Goal: Task Accomplishment & Management: Complete application form

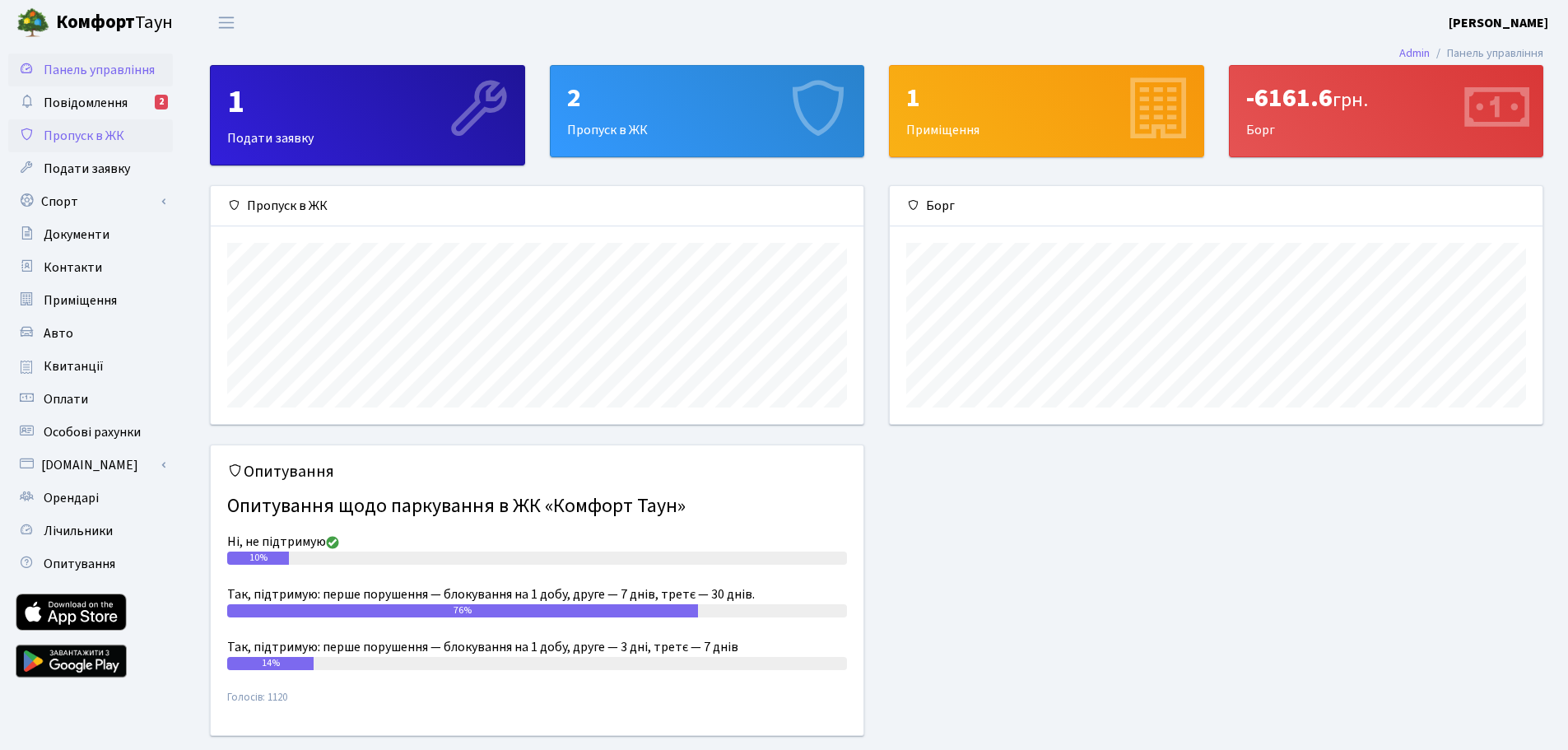
scroll to position [238, 653]
click at [122, 134] on span "Пропуск в ЖК" at bounding box center [84, 135] width 81 height 18
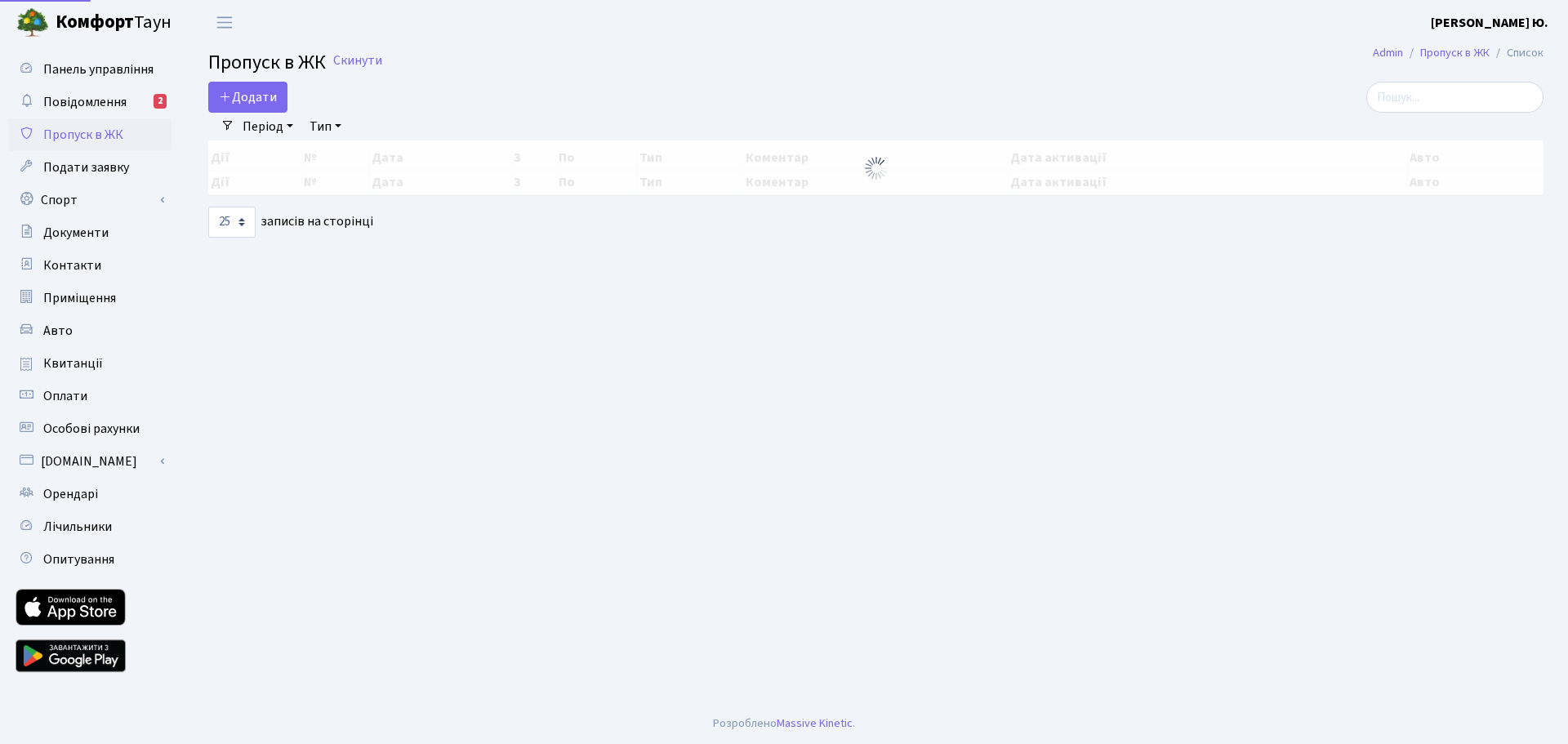
select select "25"
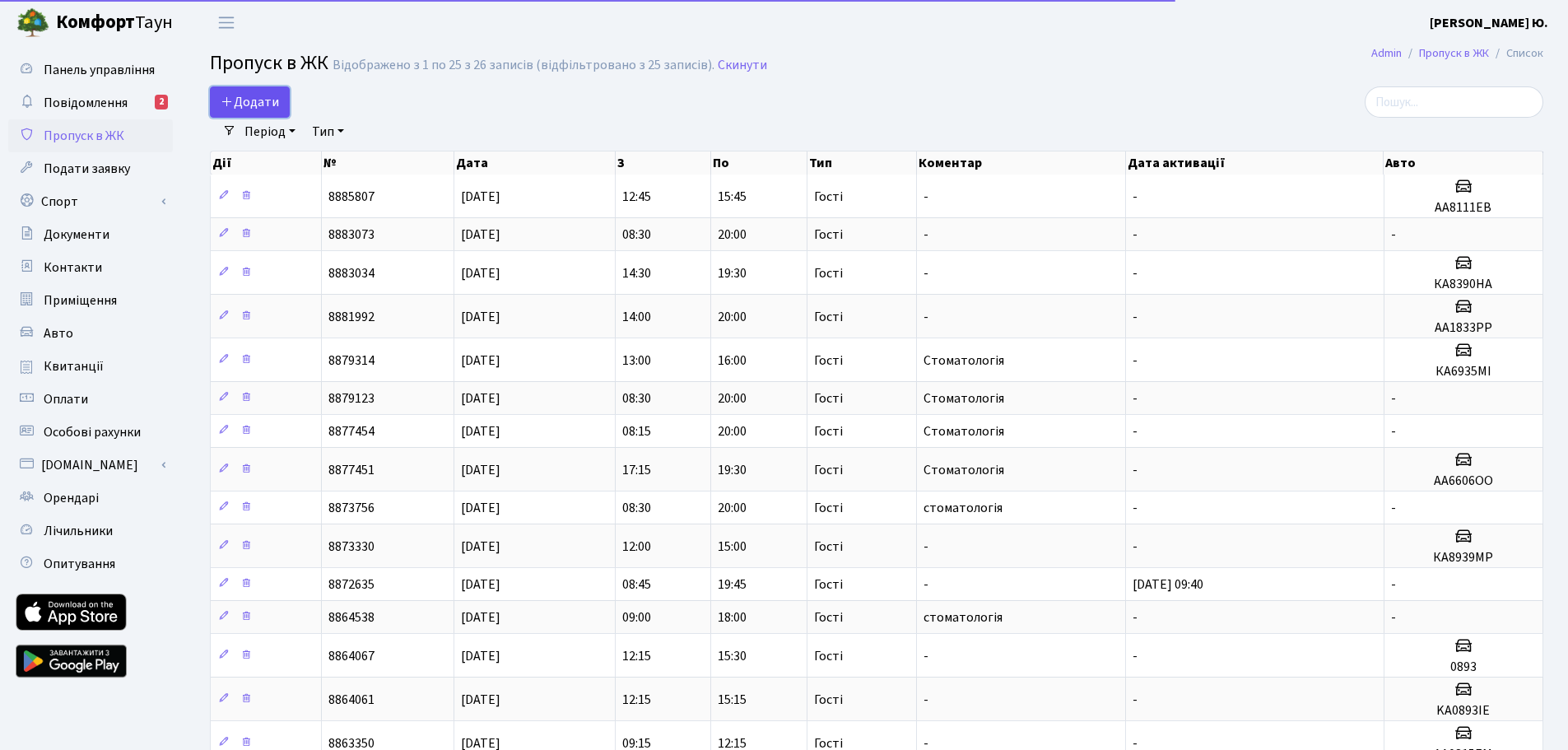
click at [273, 103] on span "Додати" at bounding box center [250, 102] width 59 height 18
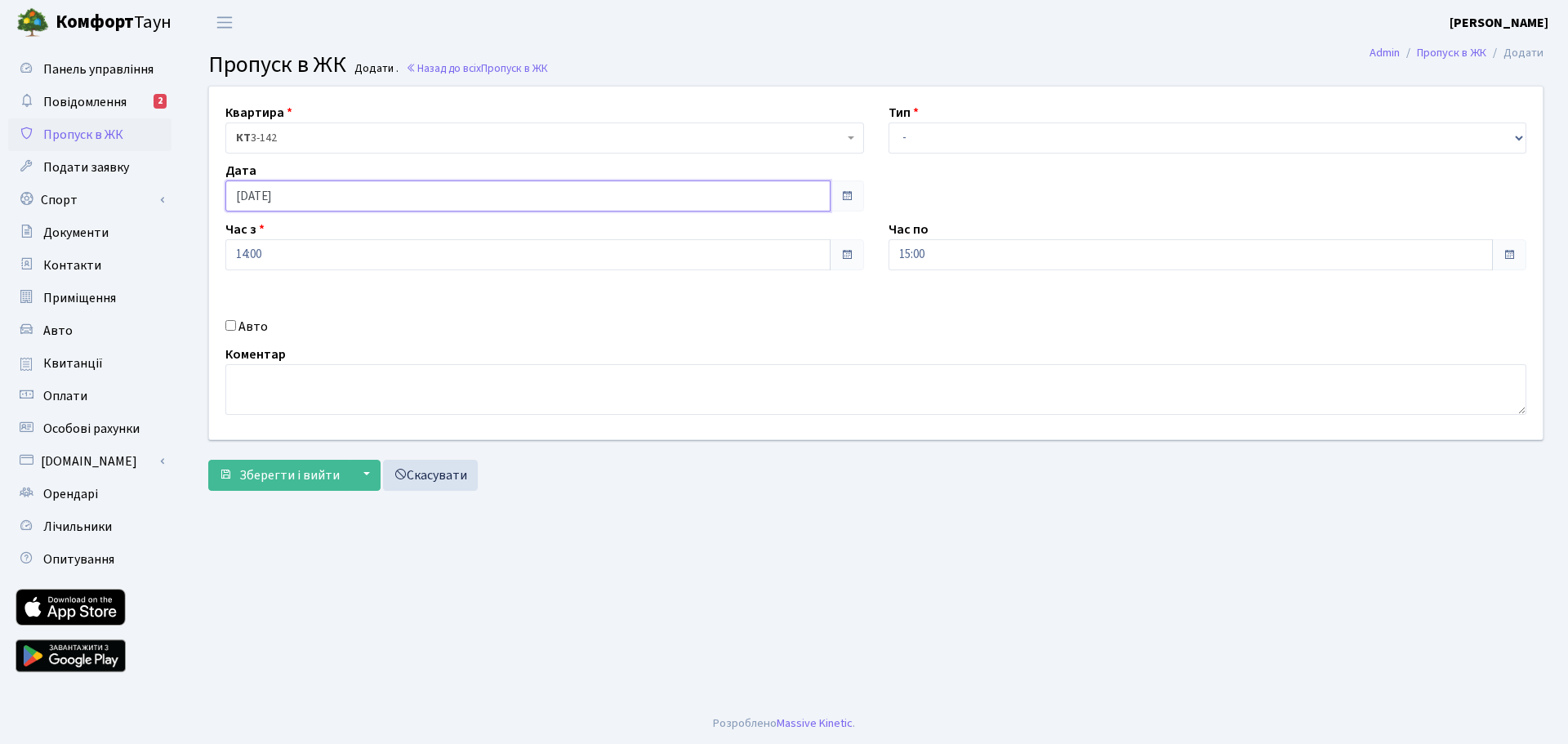
click at [315, 194] on input "[DATE]" at bounding box center [529, 196] width 606 height 31
click at [355, 323] on td "16" at bounding box center [364, 328] width 25 height 25
type input "[DATE]"
click at [932, 149] on select "- Доставка Таксі Гості Сервіс" at bounding box center [1208, 138] width 639 height 31
select select "3"
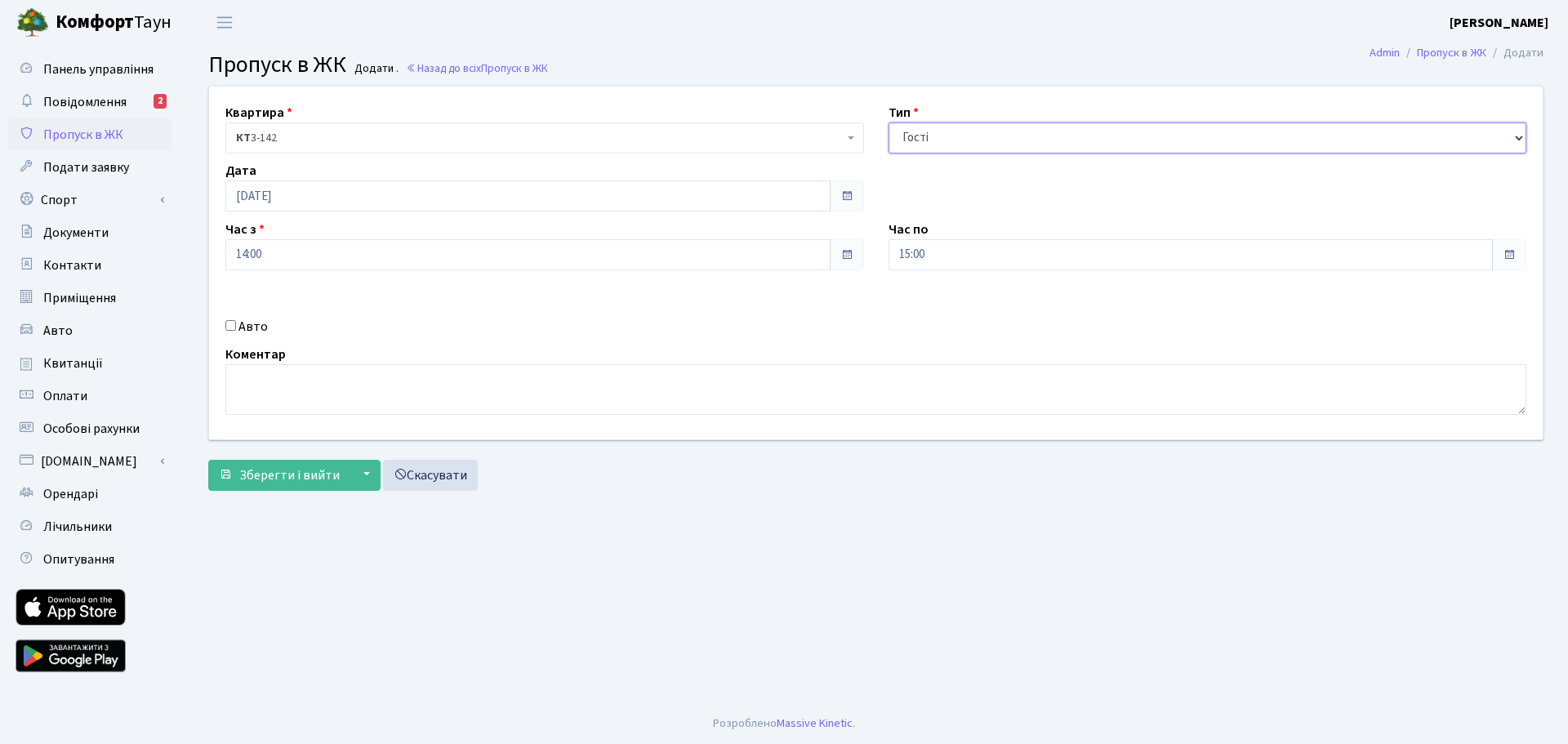
click at [889, 122] on select "- Доставка Таксі Гості Сервіс" at bounding box center [1208, 138] width 639 height 31
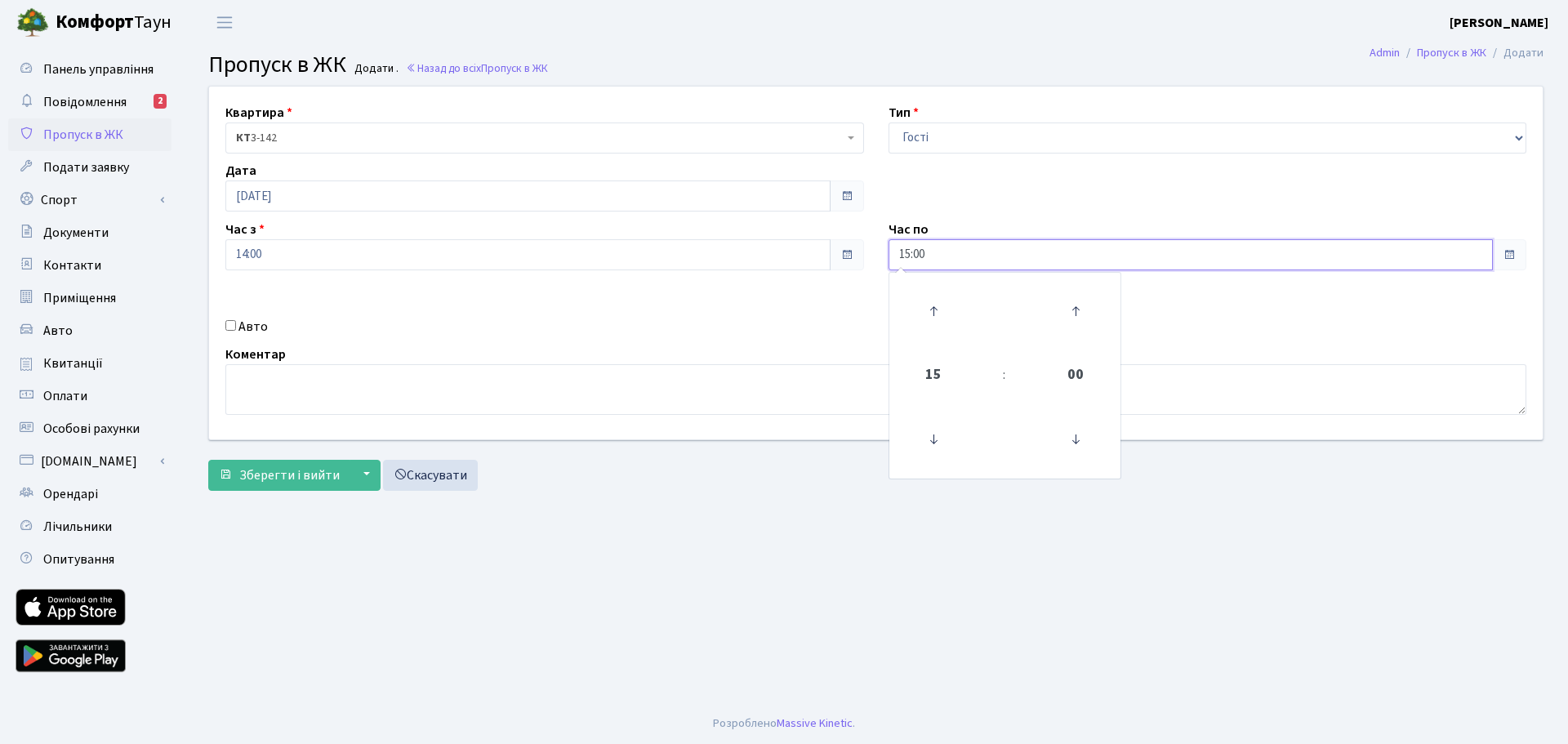
drag, startPoint x: 945, startPoint y: 252, endPoint x: 872, endPoint y: 260, distance: 73.4
click at [872, 260] on div "Квартира <b>КТ</b>&nbsp;&nbsp;&nbsp;&nbsp;3-142 КТ 3-142 Тип - Доставка Таксі Г…" at bounding box center [876, 263] width 1358 height 353
type input "19:00"
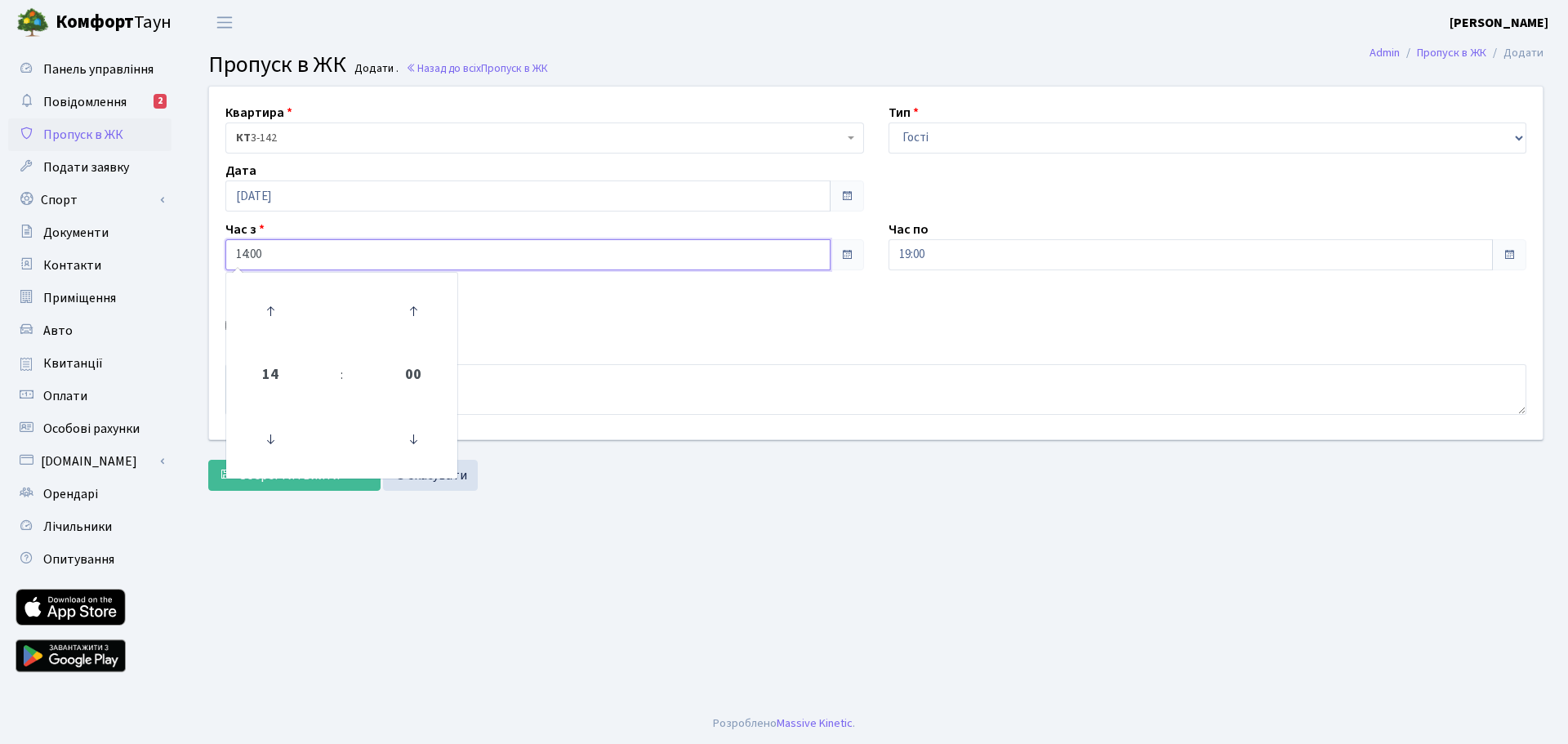
drag, startPoint x: 319, startPoint y: 251, endPoint x: 215, endPoint y: 267, distance: 105.2
click at [215, 267] on div "Час з 14:00 14 : 00 00 01 02 03 04 05 06 07 08 09 10 11 12 13 14 15 16 17 18 19…" at bounding box center [544, 245] width 663 height 50
type input "09:00"
click at [577, 343] on div "Квартира <b>КТ</b>&nbsp;&nbsp;&nbsp;&nbsp;3-142 КТ 3-142 Тип - Доставка Таксі Г…" at bounding box center [876, 263] width 1358 height 353
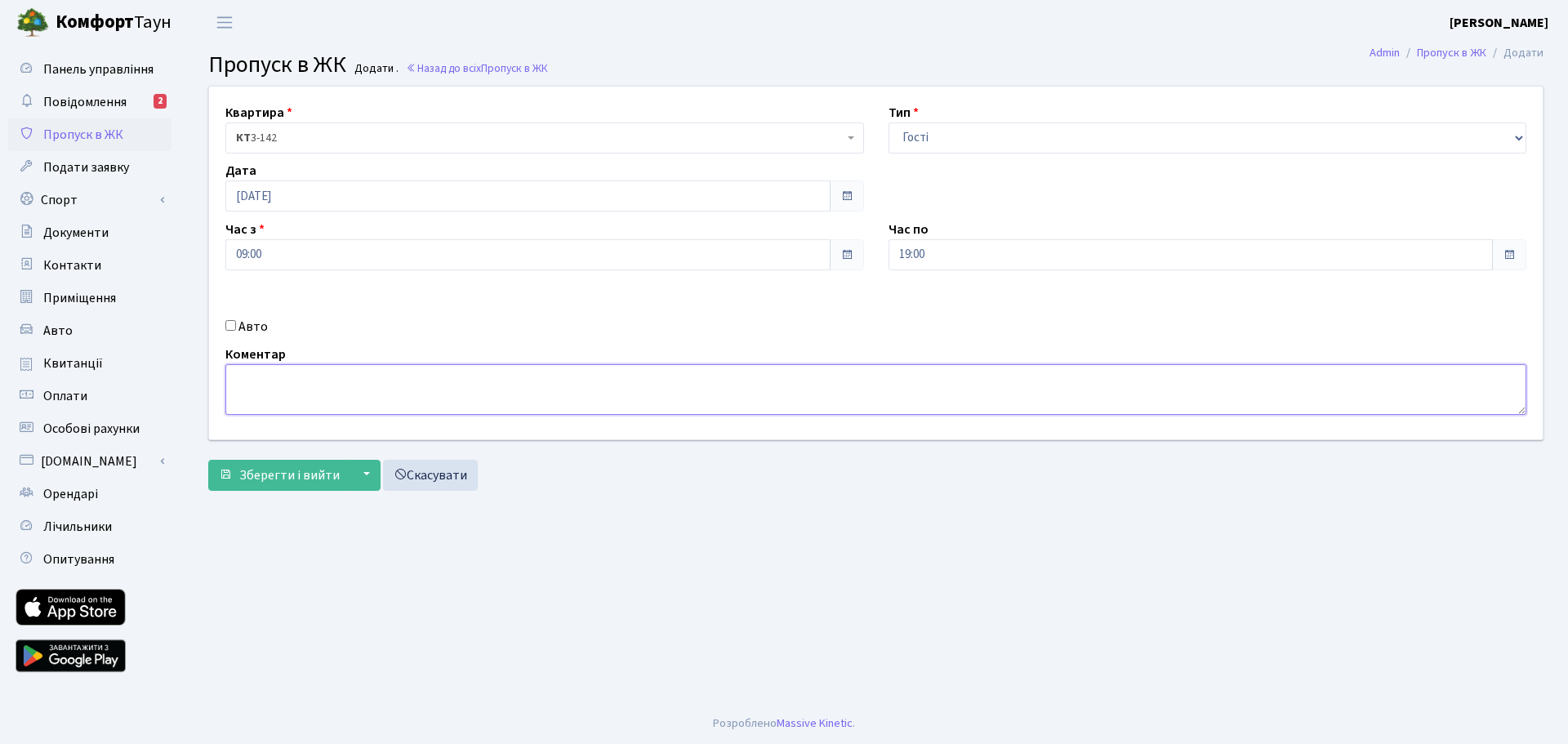
click at [442, 386] on textarea at bounding box center [876, 389] width 1301 height 50
type textarea "стоматологія"
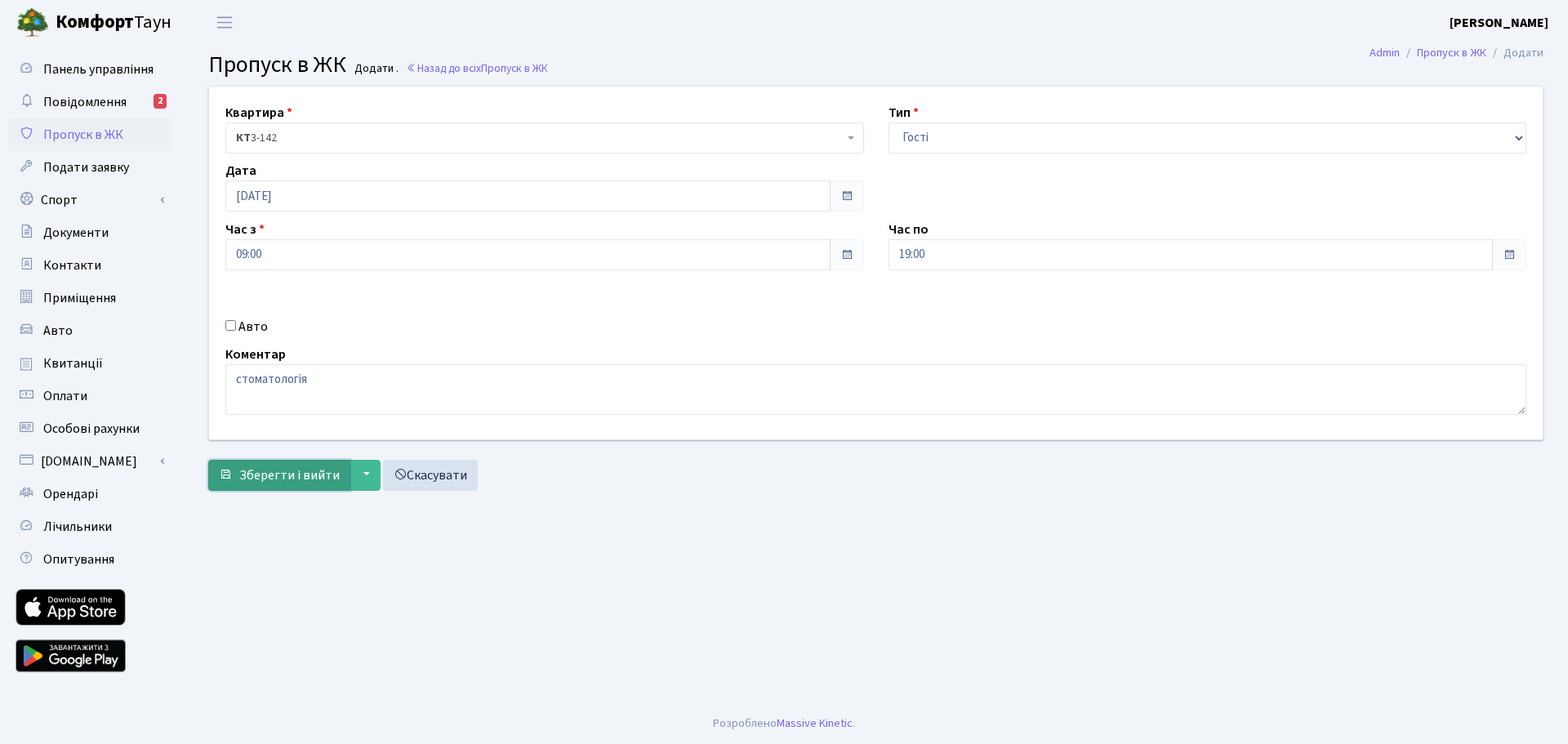
click at [273, 487] on button "Зберегти і вийти" at bounding box center [279, 475] width 142 height 31
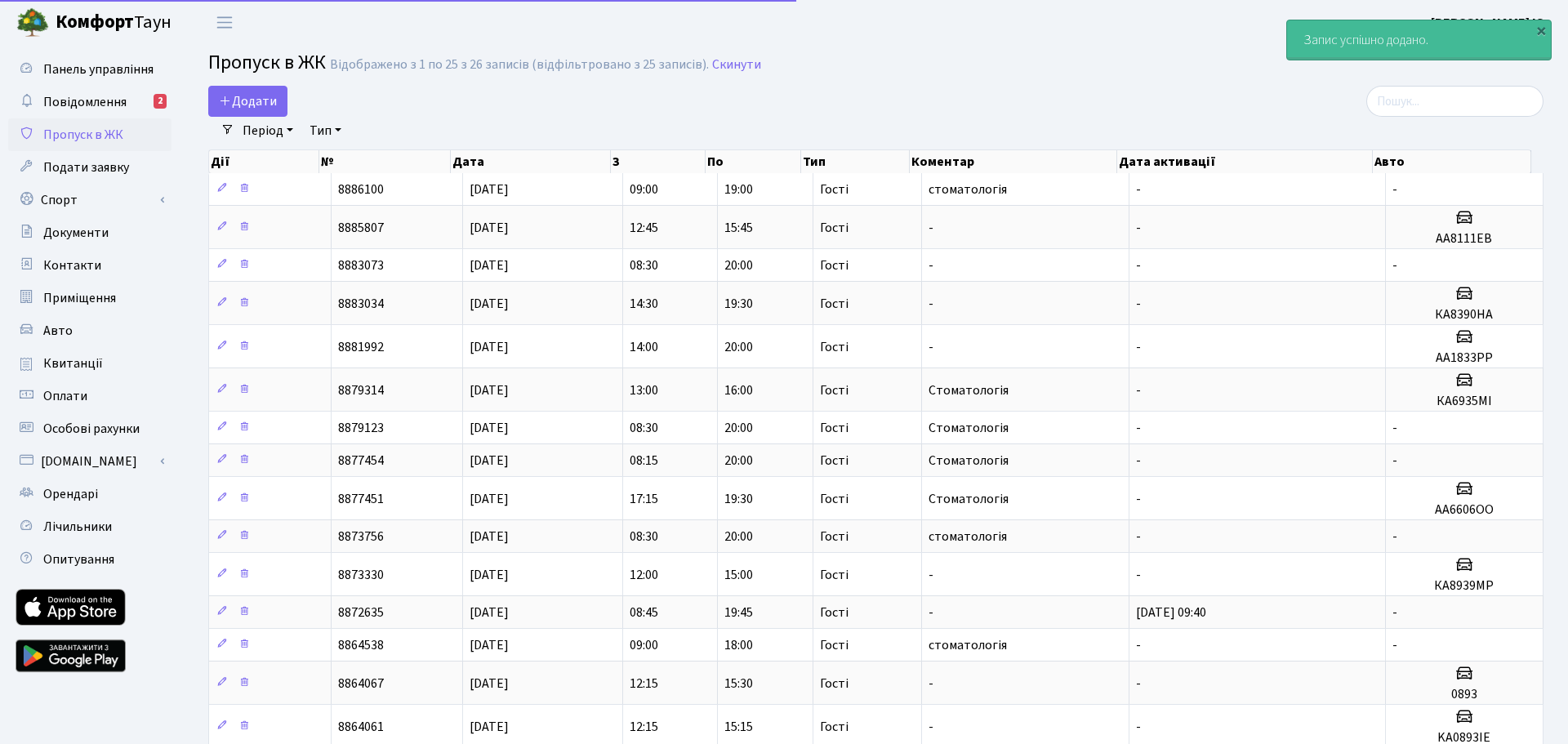
select select "25"
